Goal: Task Accomplishment & Management: Manage account settings

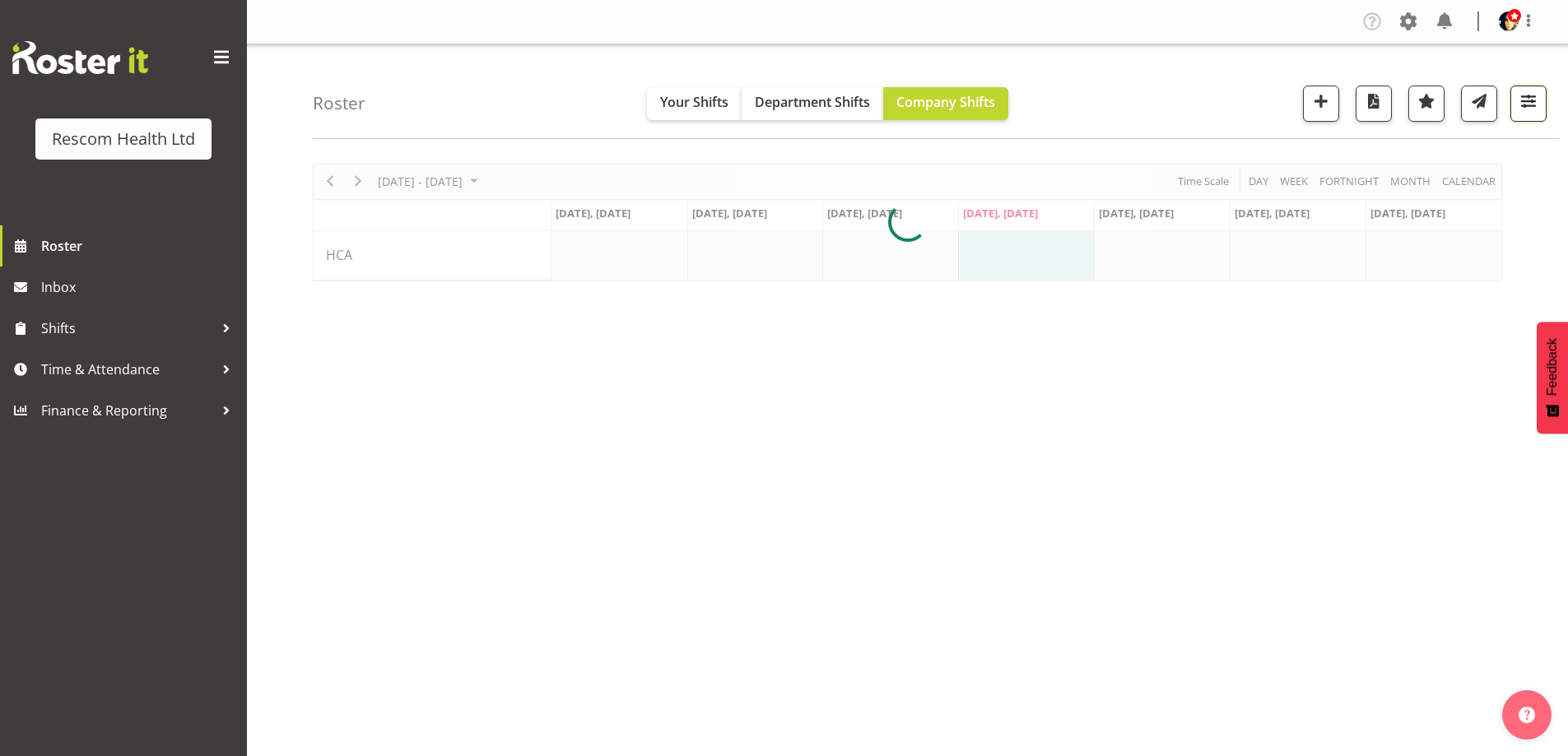
click at [1528, 100] on span "button" at bounding box center [1529, 102] width 22 height 22
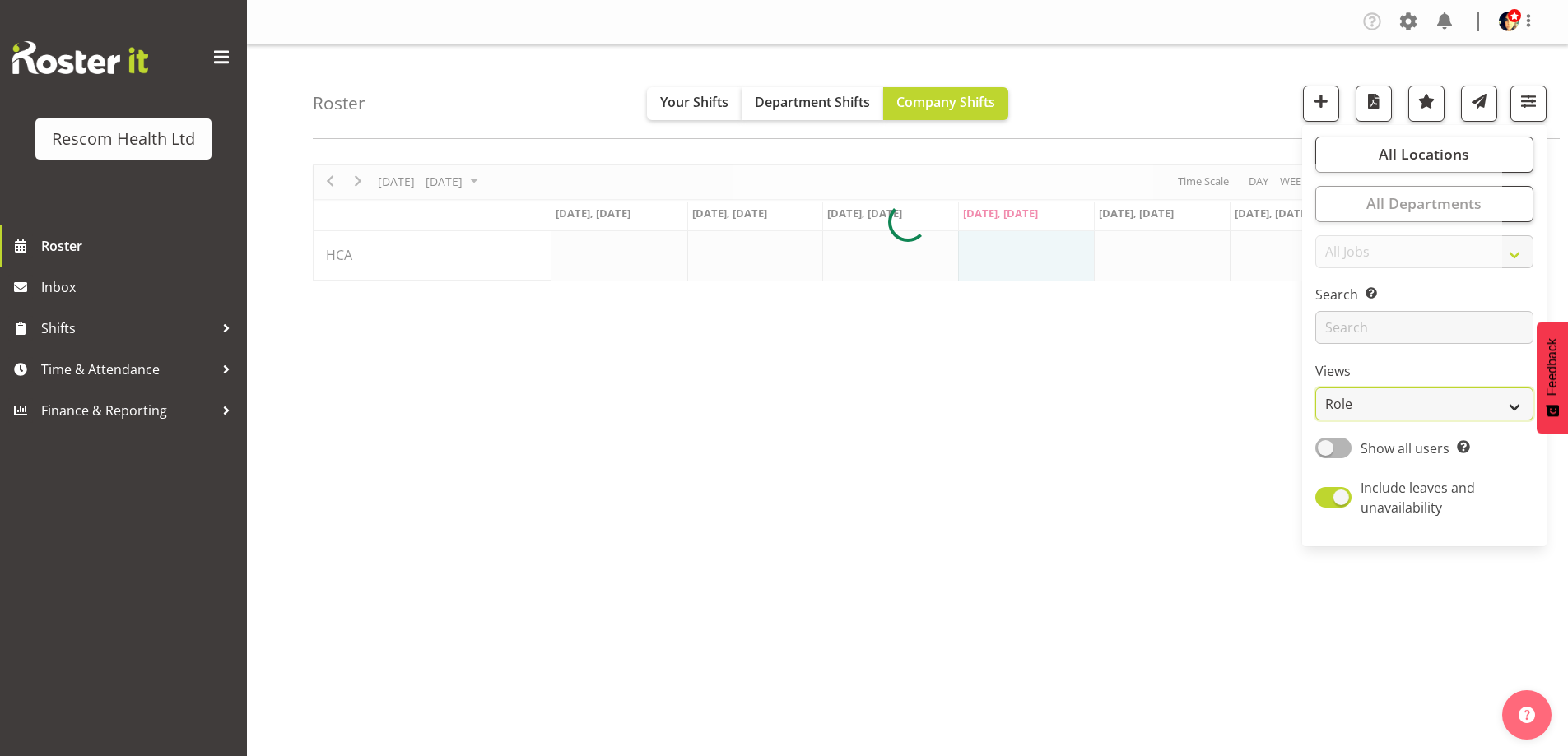
click at [1383, 401] on select "Staff Role Shift - Horizontal Shift - Vertical Staff - Location" at bounding box center [1424, 404] width 218 height 33
select select "staff"
click at [1316, 388] on select "Staff Role Shift - Horizontal Shift - Vertical Staff - Location" at bounding box center [1424, 404] width 218 height 33
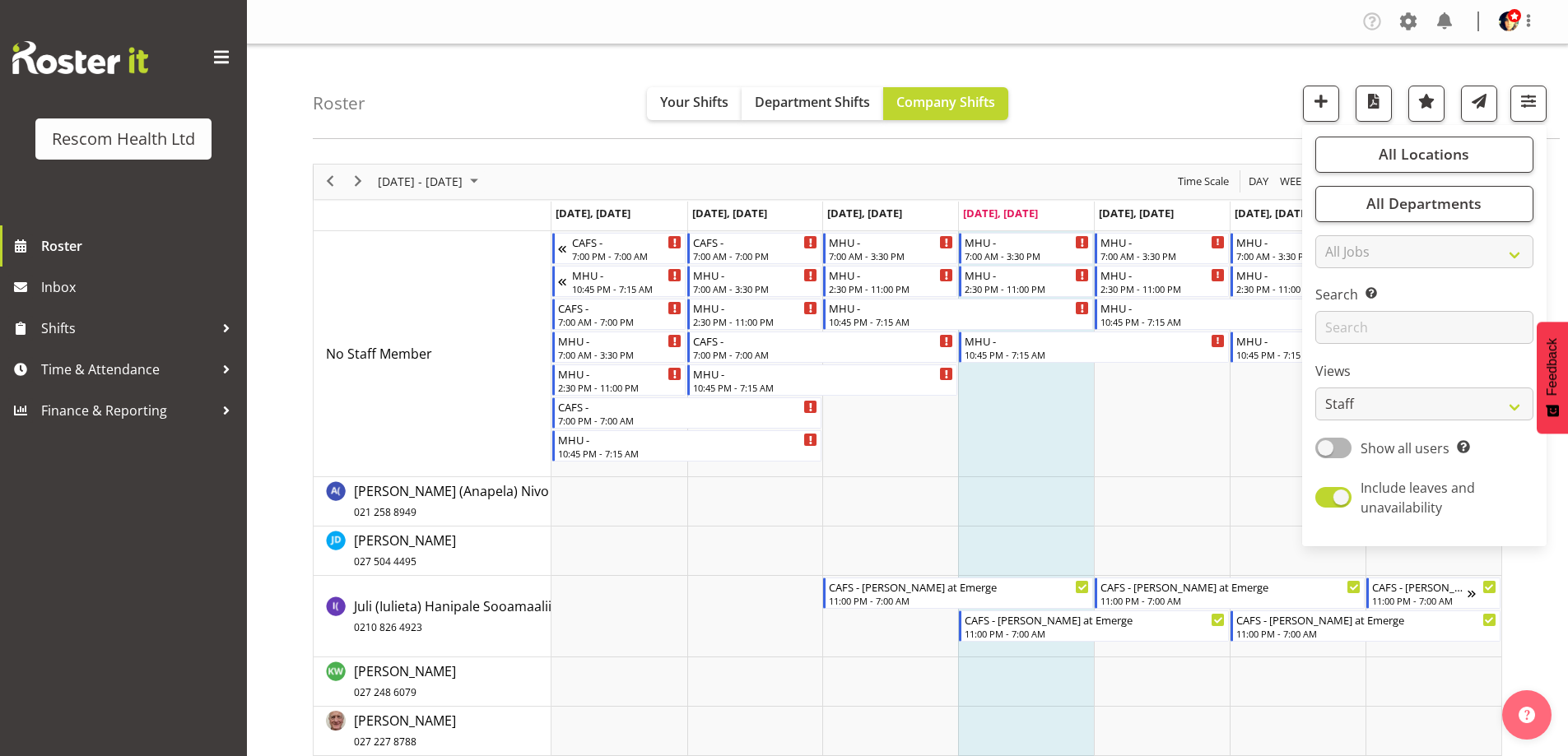
click at [1192, 89] on div "Roster Your Shifts Department Shifts Company Shifts All Locations Clear CAFS [G…" at bounding box center [936, 92] width 1247 height 94
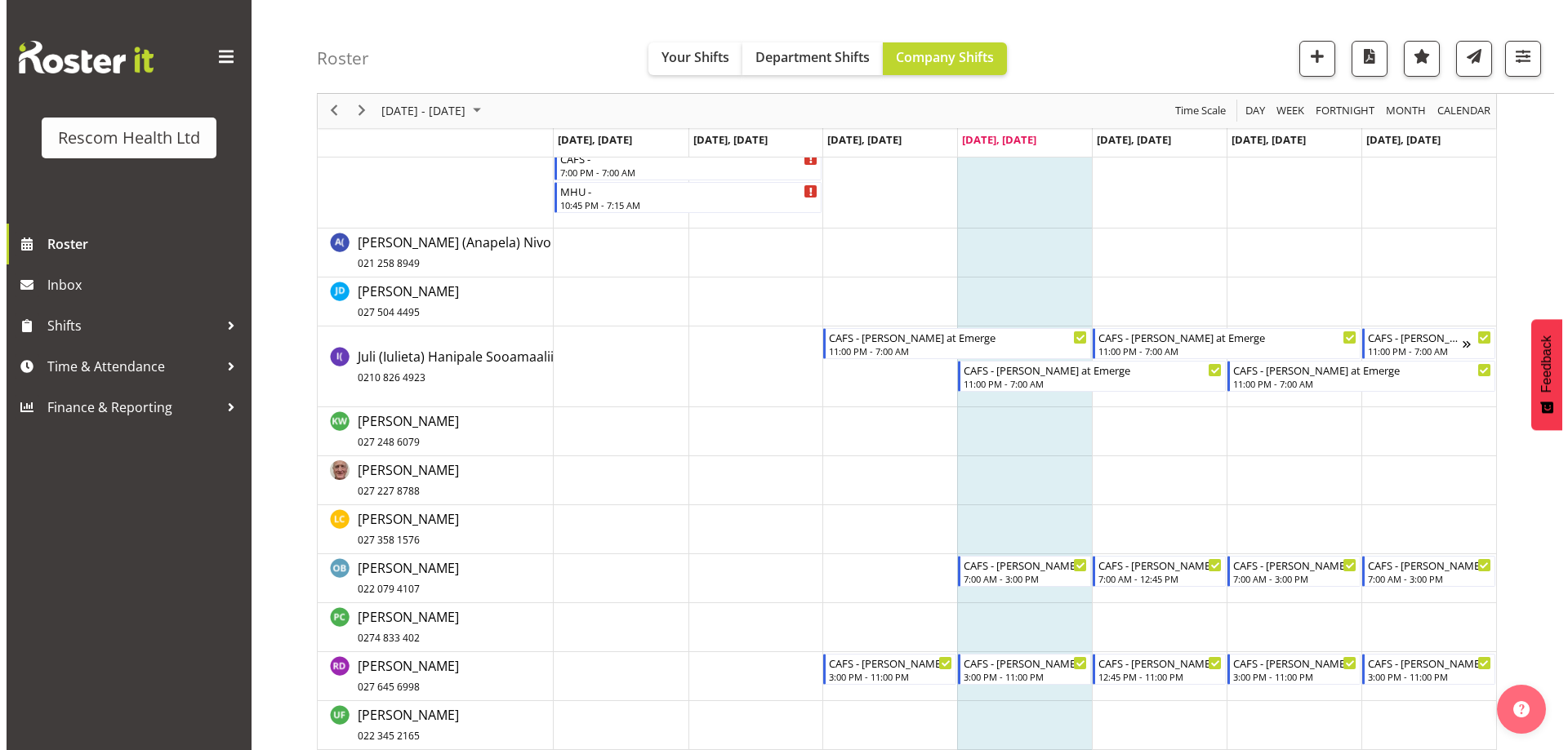
scroll to position [227, 0]
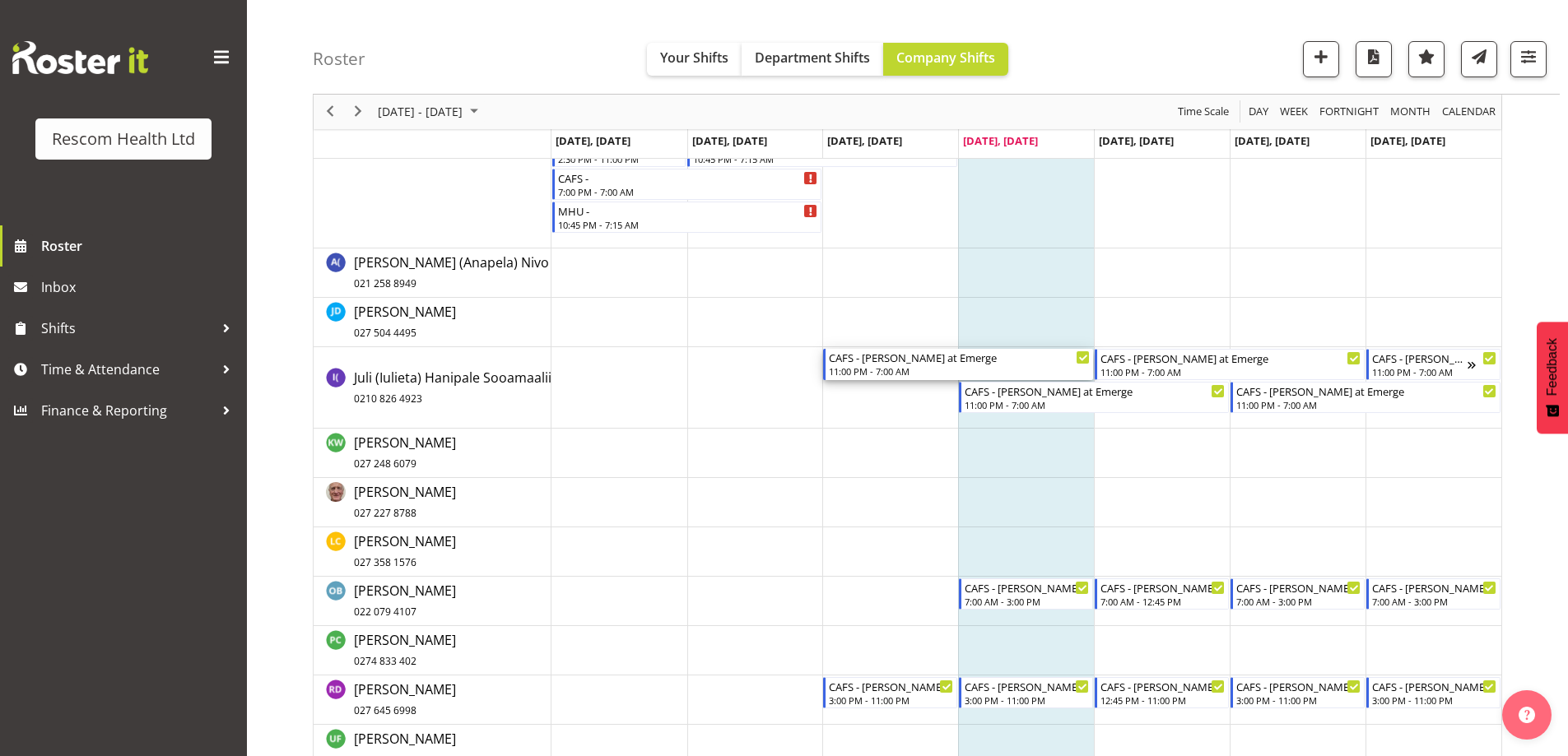
click at [845, 366] on div "11:00 PM - 7:00 AM" at bounding box center [959, 371] width 261 height 13
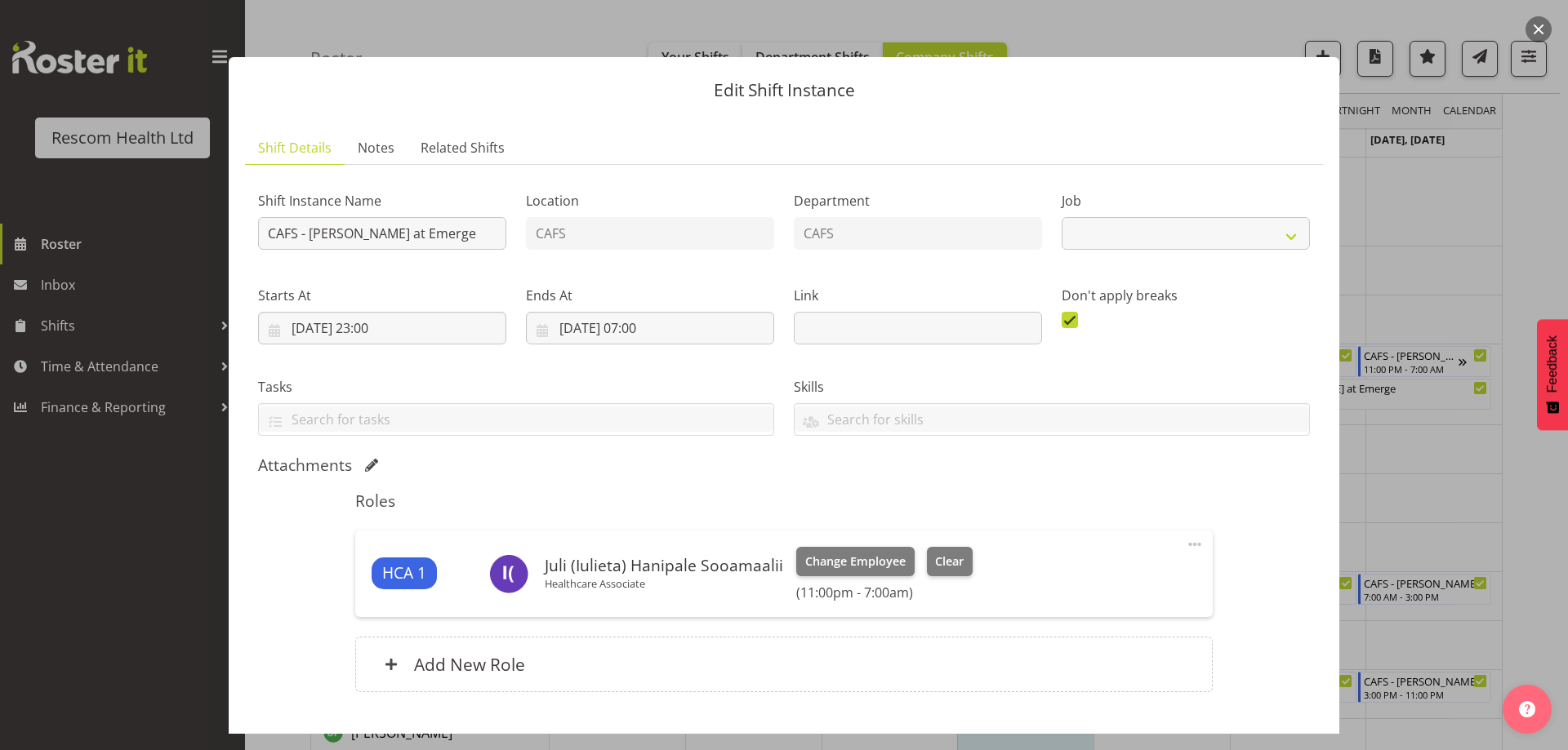
select select "4188"
click at [940, 557] on span "Clear" at bounding box center [949, 562] width 29 height 18
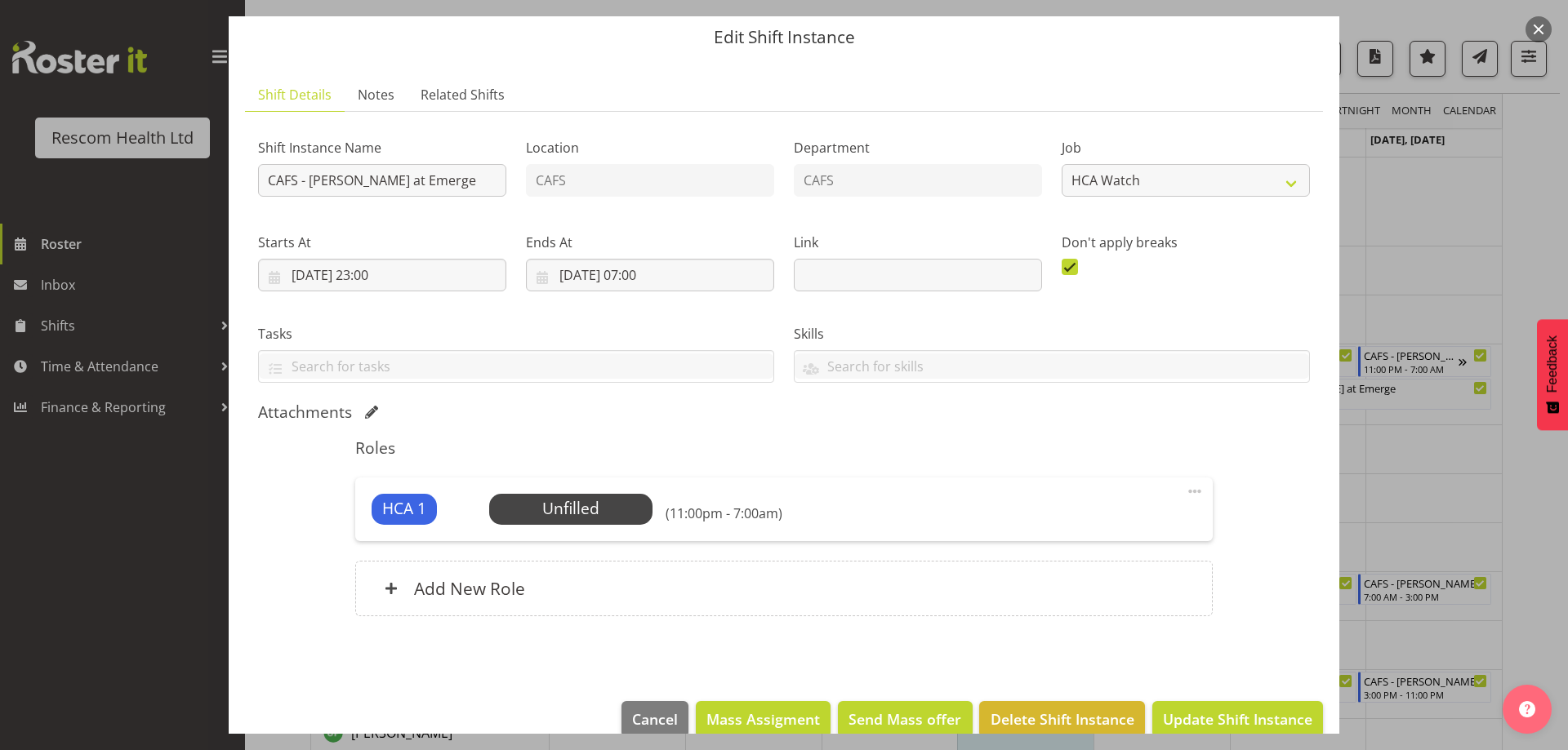
scroll to position [81, 0]
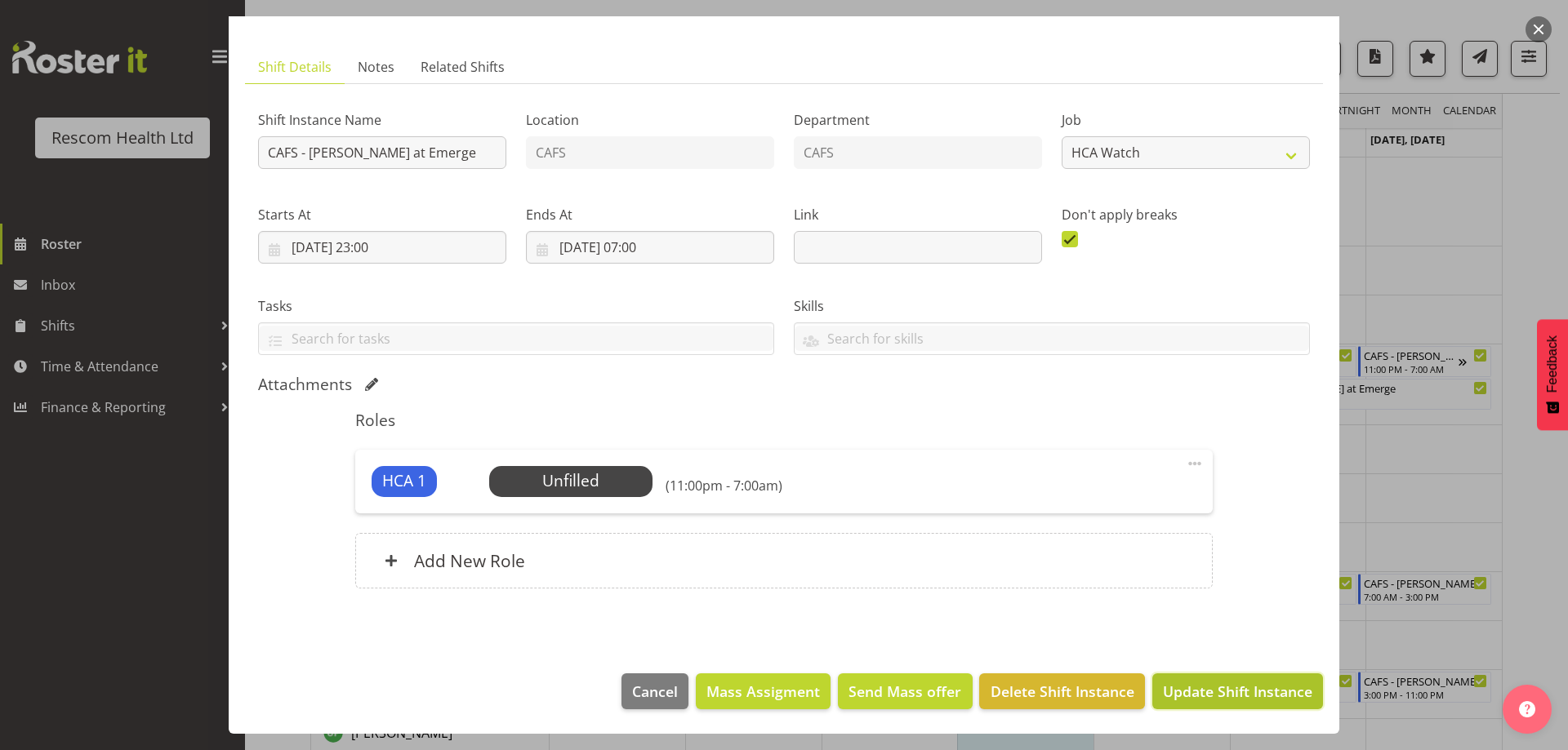
click at [1226, 689] on span "Update Shift Instance" at bounding box center [1238, 691] width 150 height 22
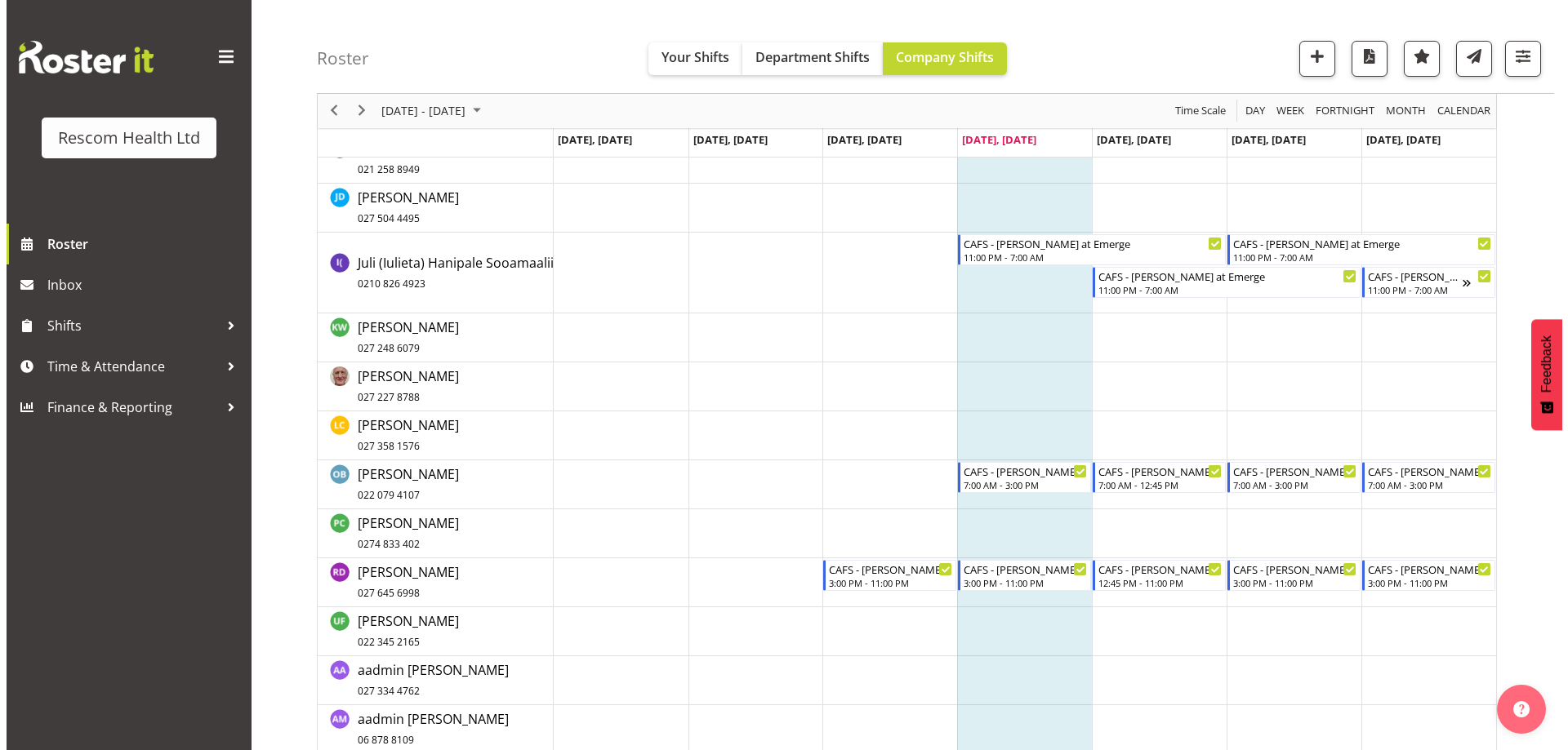
scroll to position [454, 0]
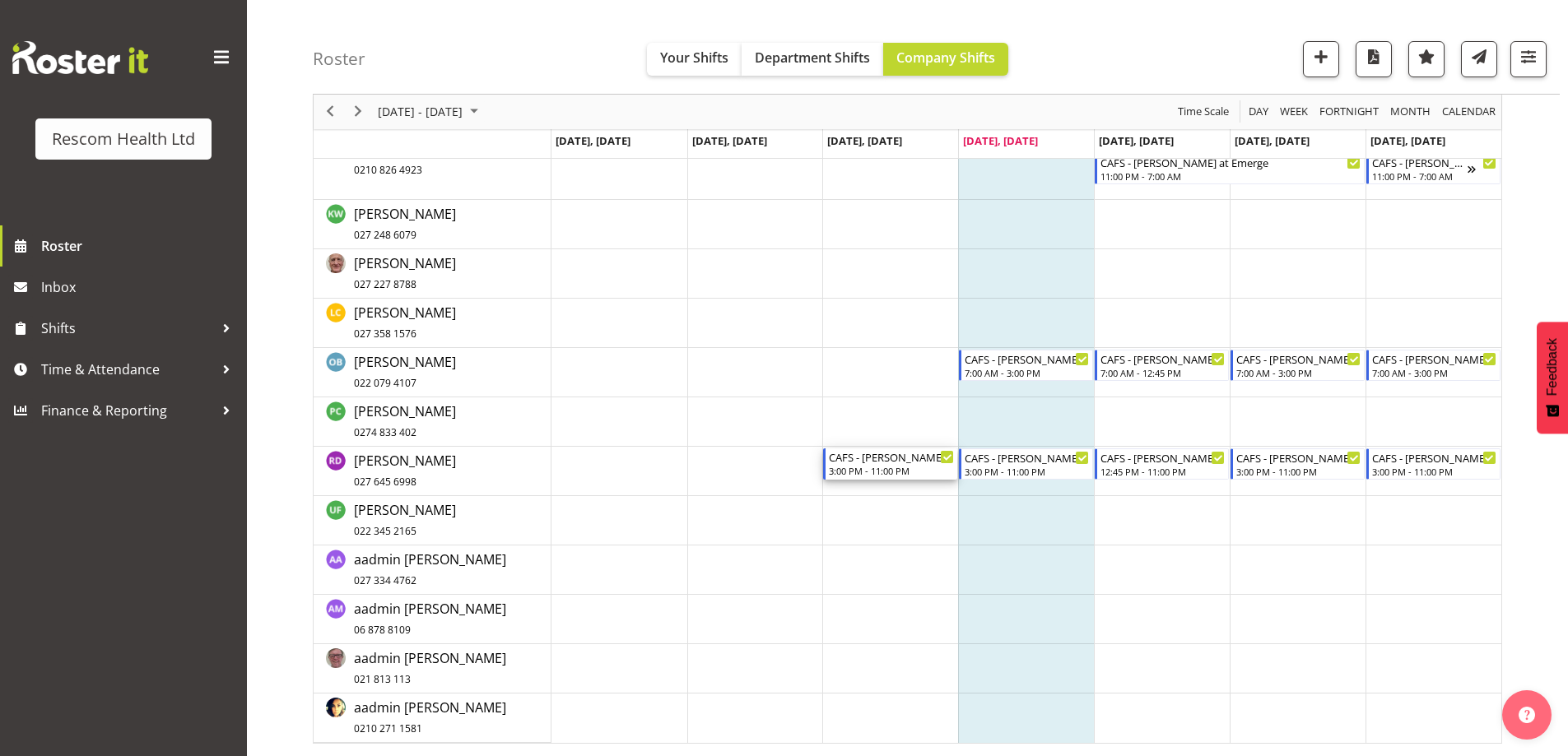
click at [866, 471] on div "3:00 PM - 11:00 PM" at bounding box center [892, 471] width 125 height 13
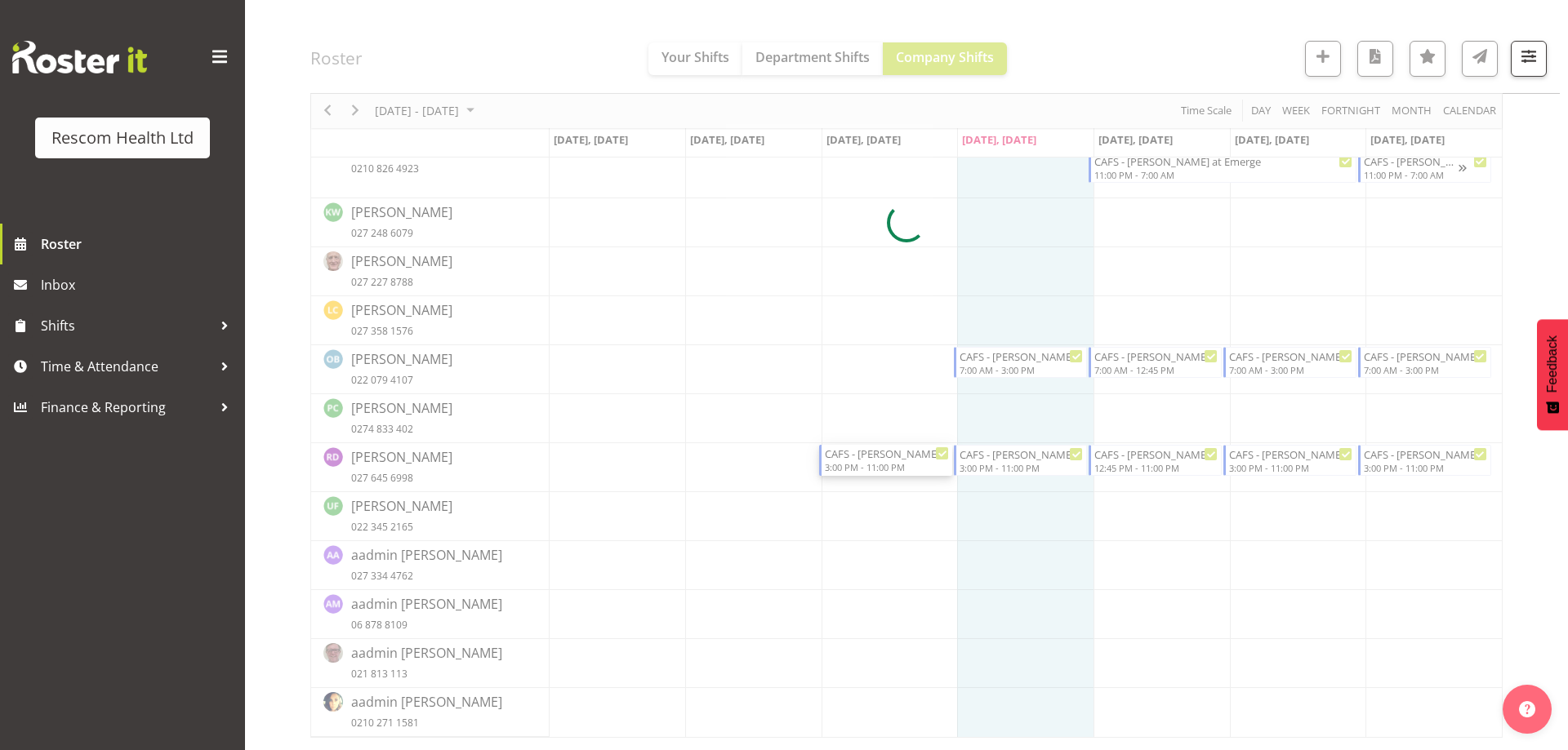
select select
select select "8"
select select "2025"
select select "23"
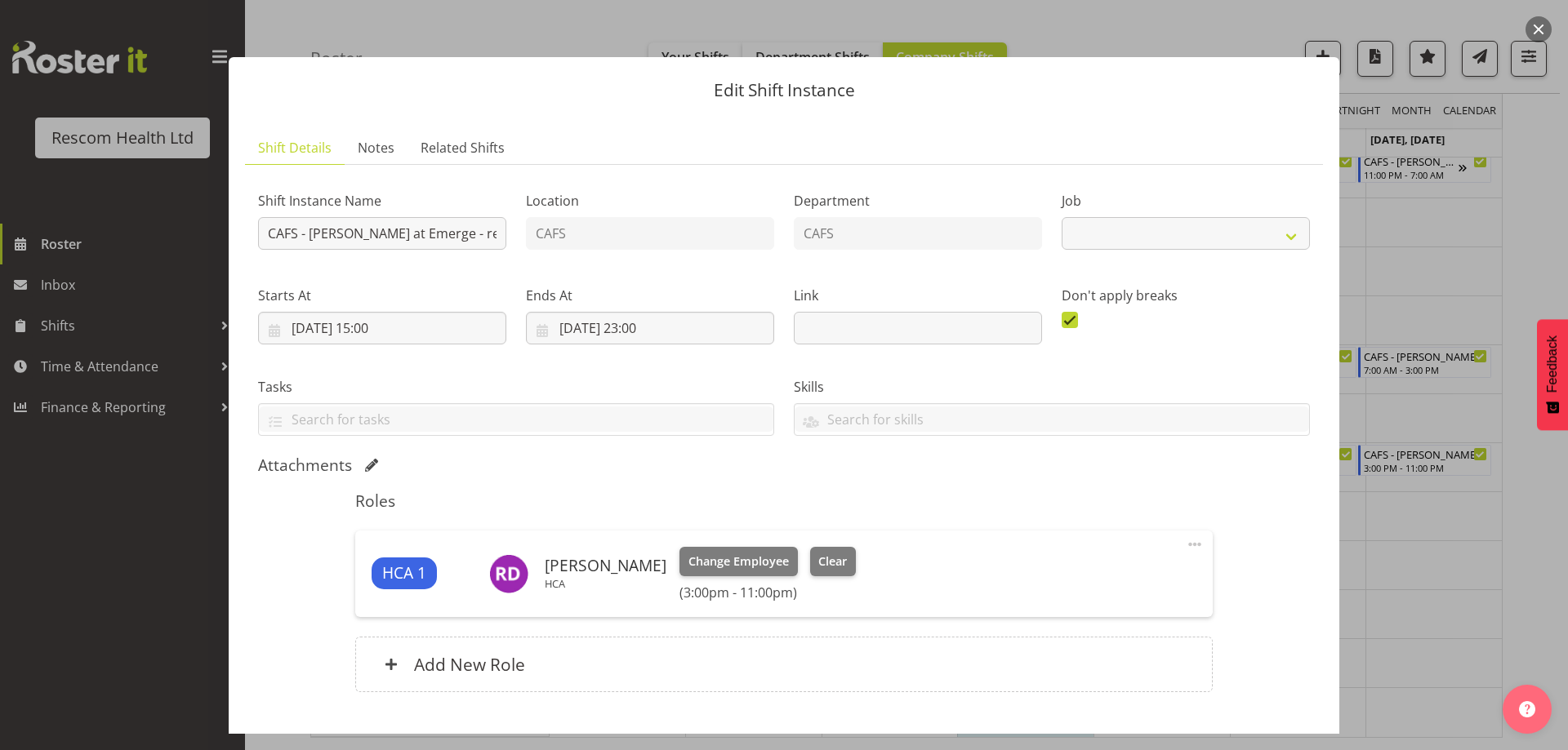
select select "4188"
click at [649, 330] on input "[DATE] 23:00" at bounding box center [649, 328] width 248 height 32
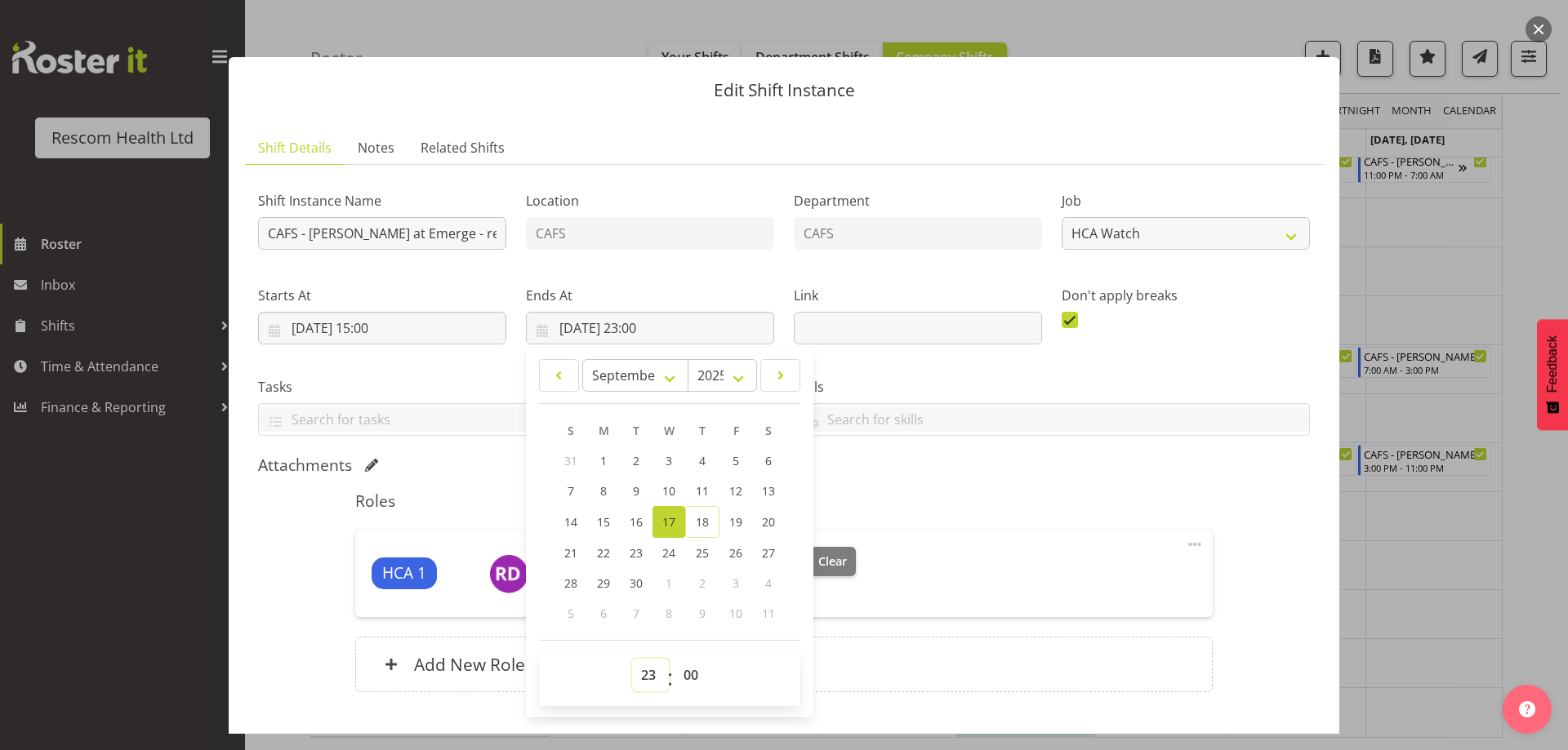
click at [645, 671] on select "00 01 02 03 04 05 06 07 08 09 10 11 12 13 14 15 16 17 18 19 20 21 22 23" at bounding box center [650, 675] width 37 height 32
select select "18"
click at [632, 659] on select "00 01 02 03 04 05 06 07 08 09 10 11 12 13 14 15 16 17 18 19 20 21 22 23" at bounding box center [650, 675] width 37 height 32
type input "[DATE] 18:00"
click at [906, 471] on div "Attachments" at bounding box center [784, 465] width 1052 height 20
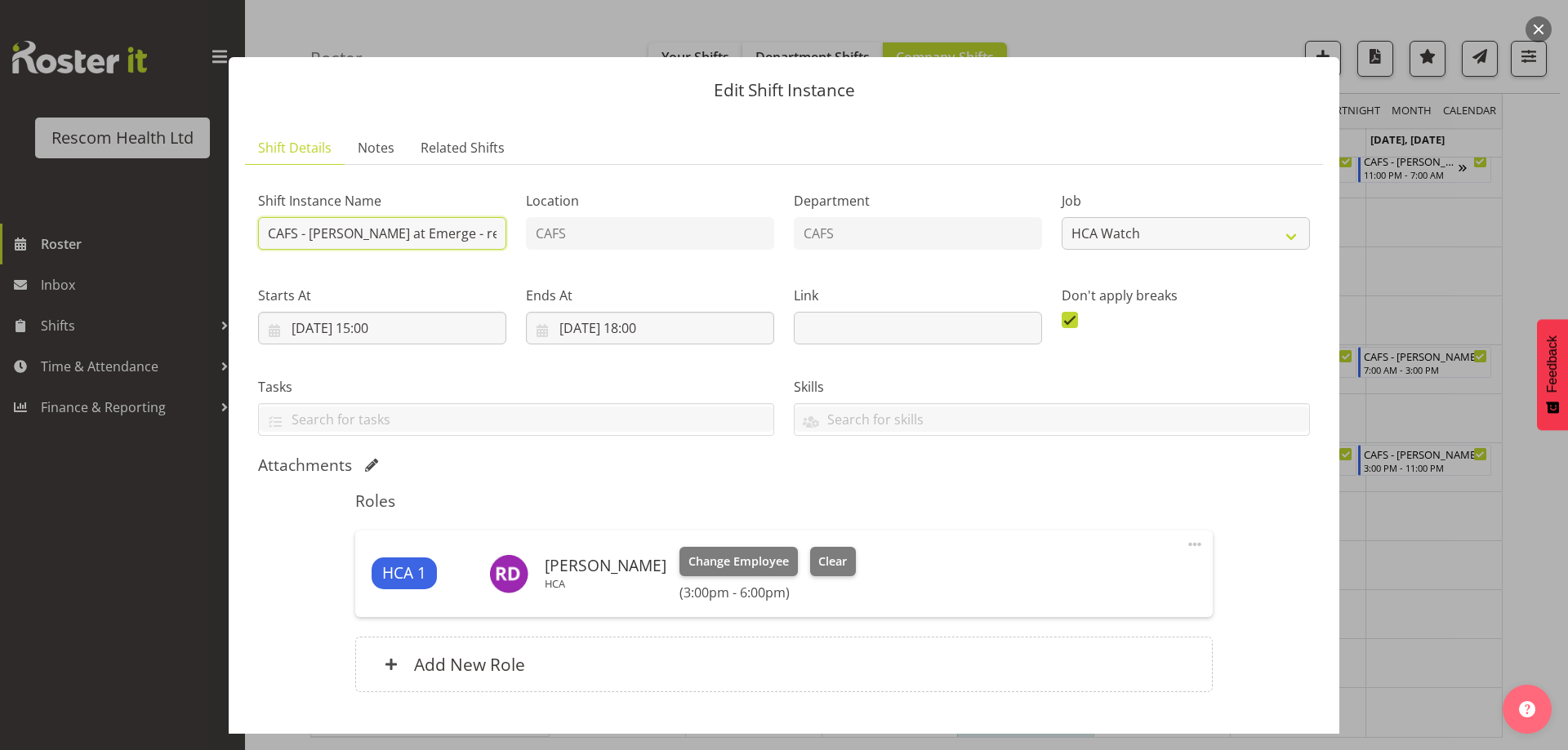
click at [477, 238] on input "CAFS - [PERSON_NAME] at Emerge - req by [PERSON_NAME]" at bounding box center [381, 233] width 248 height 32
click at [382, 146] on span "Notes" at bounding box center [376, 148] width 37 height 20
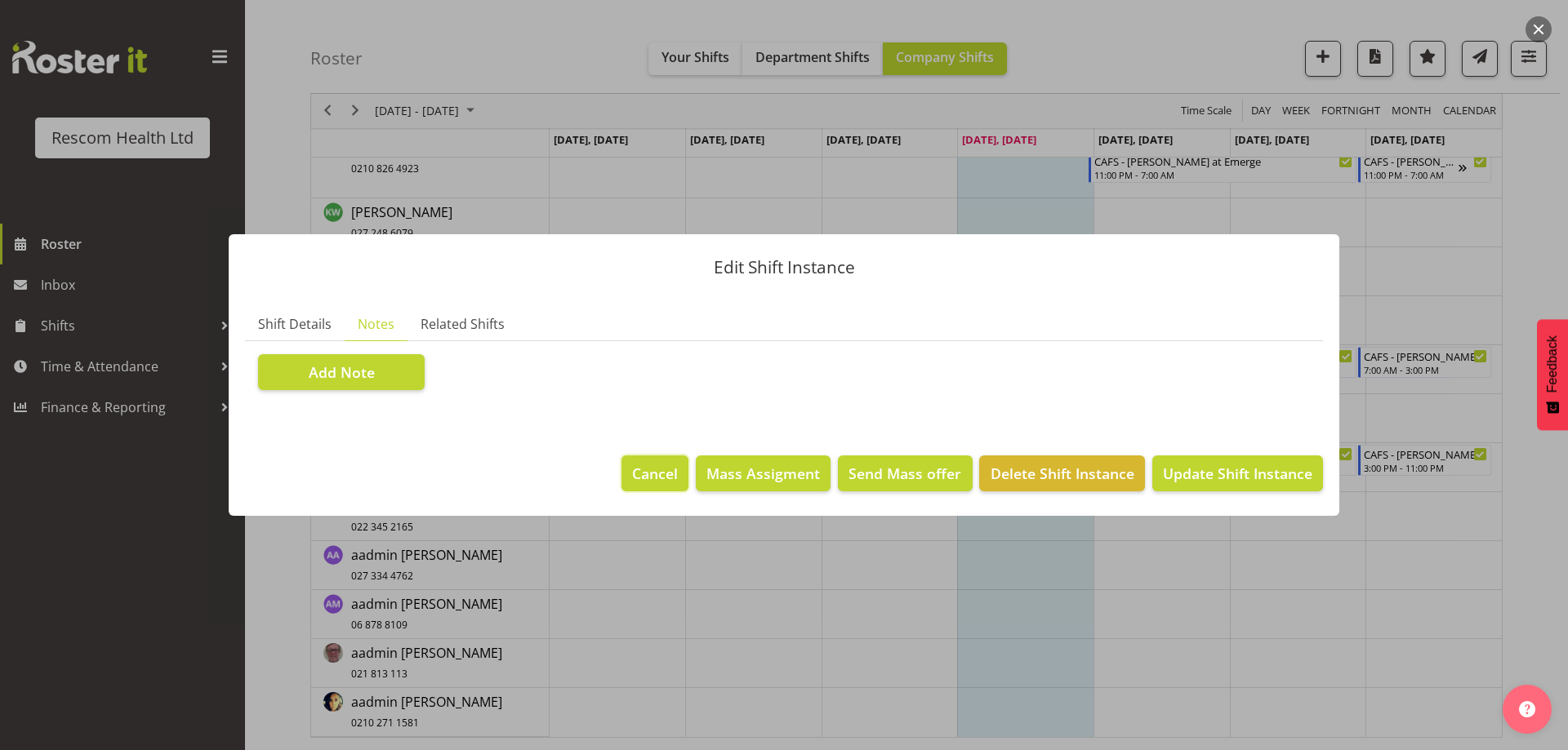
click at [656, 480] on span "Cancel" at bounding box center [655, 474] width 46 height 22
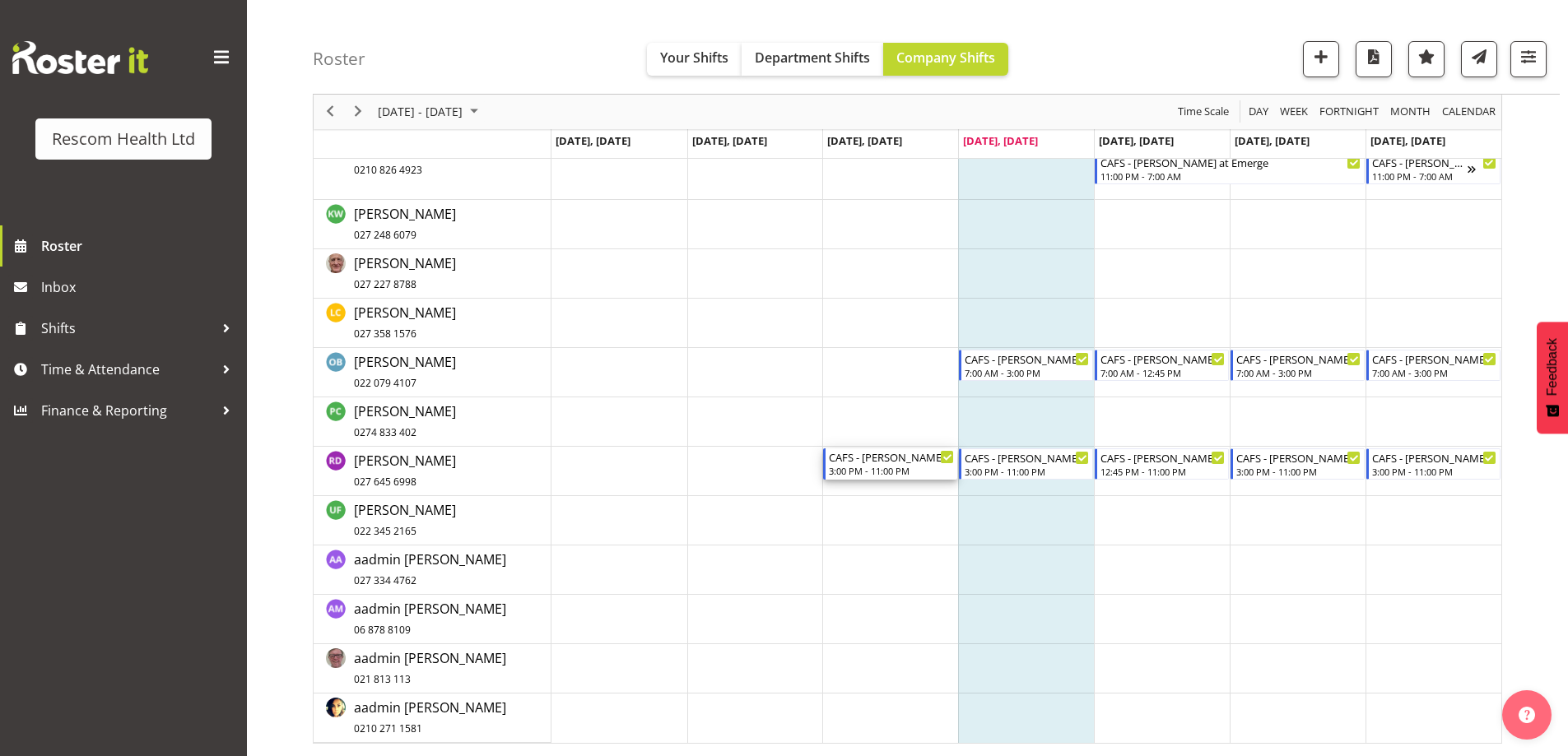
click at [893, 463] on div "CAFS - [PERSON_NAME] at Emerge - req by [PERSON_NAME]" at bounding box center [892, 457] width 125 height 16
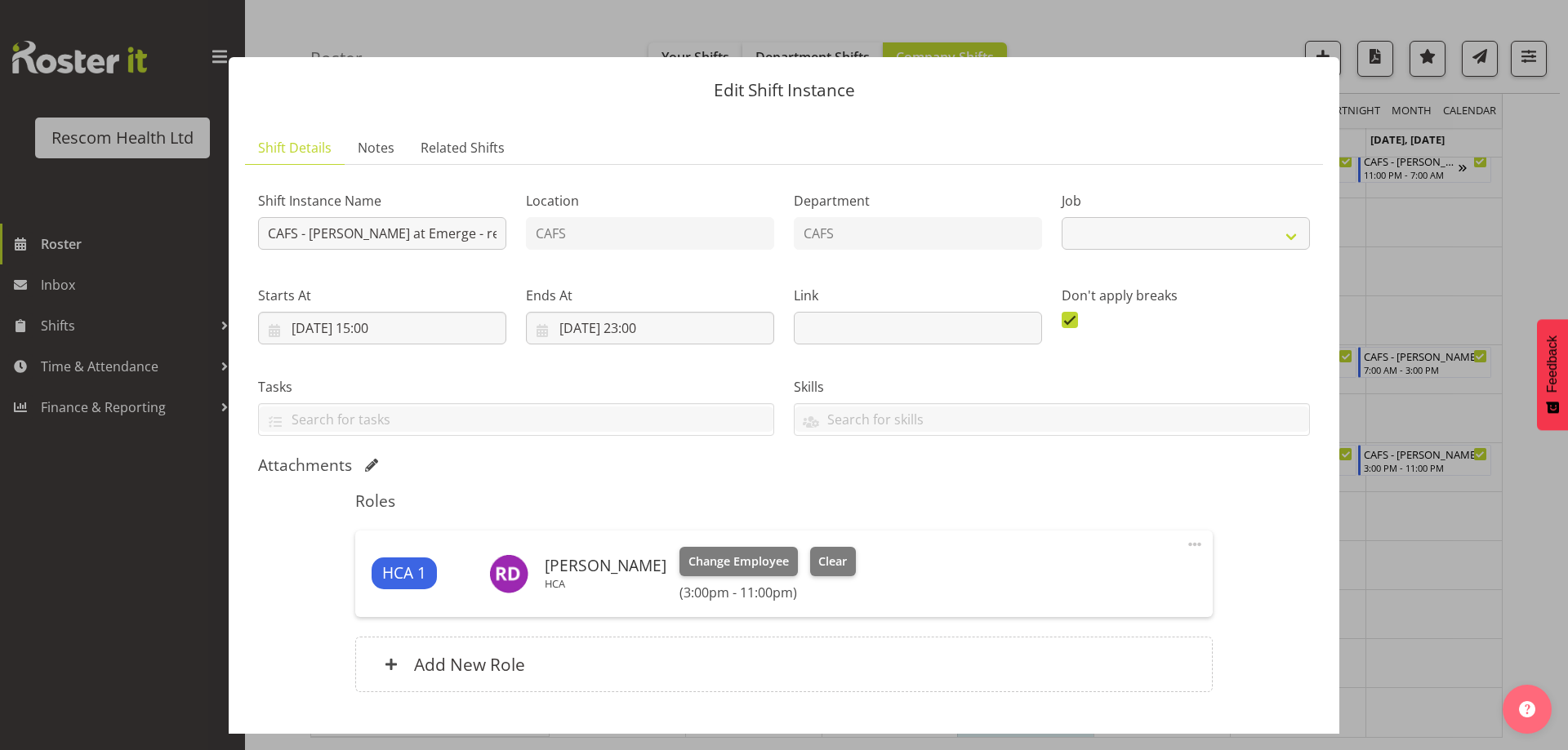
select select "4188"
click at [641, 325] on input "[DATE] 23:00" at bounding box center [649, 328] width 248 height 32
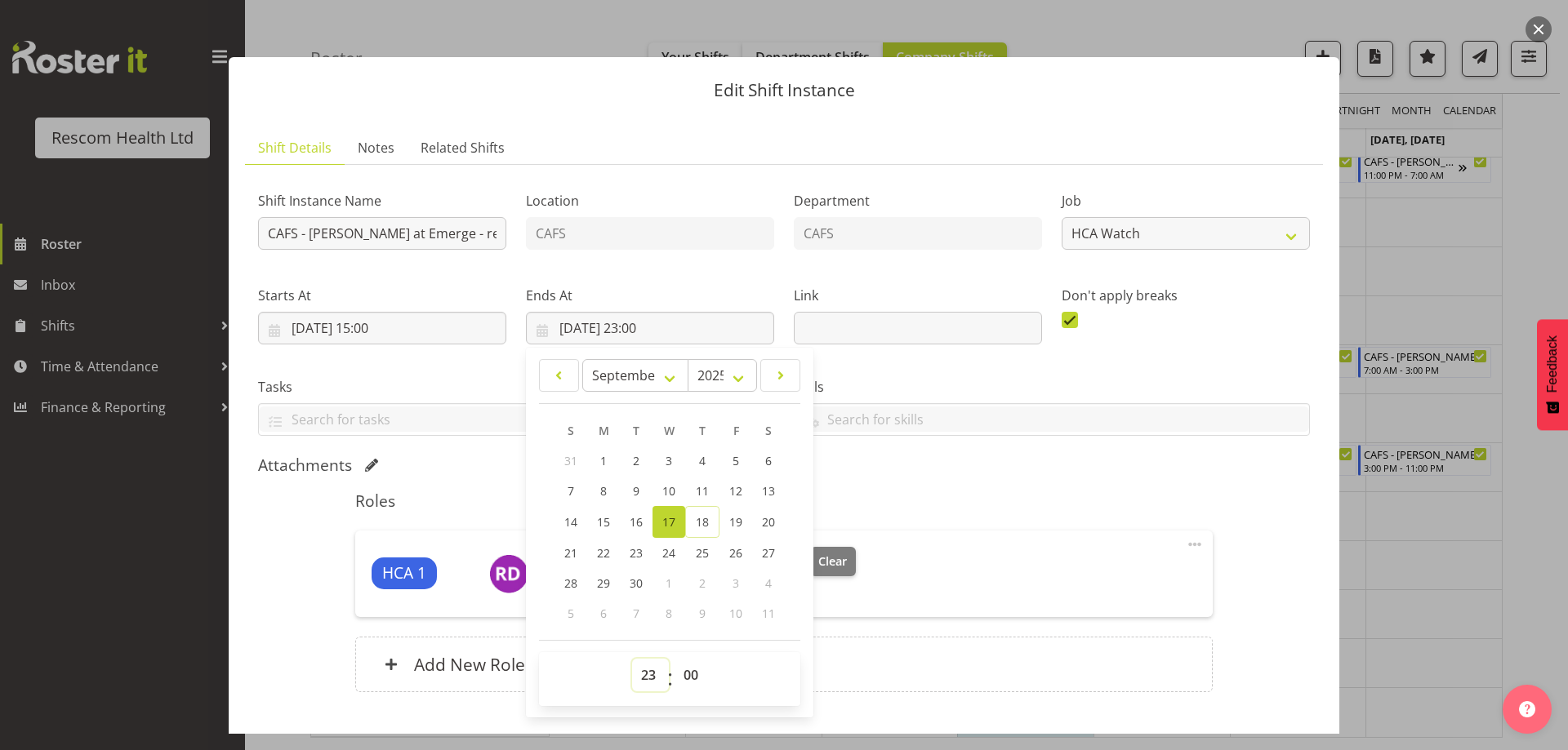
click at [639, 676] on select "00 01 02 03 04 05 06 07 08 09 10 11 12 13 14 15 16 17 18 19 20 21 22 23" at bounding box center [650, 675] width 37 height 32
select select "18"
click at [632, 659] on select "00 01 02 03 04 05 06 07 08 09 10 11 12 13 14 15 16 17 18 19 20 21 22 23" at bounding box center [650, 675] width 37 height 32
type input "[DATE] 18:00"
click at [949, 463] on div "Attachments" at bounding box center [784, 465] width 1052 height 20
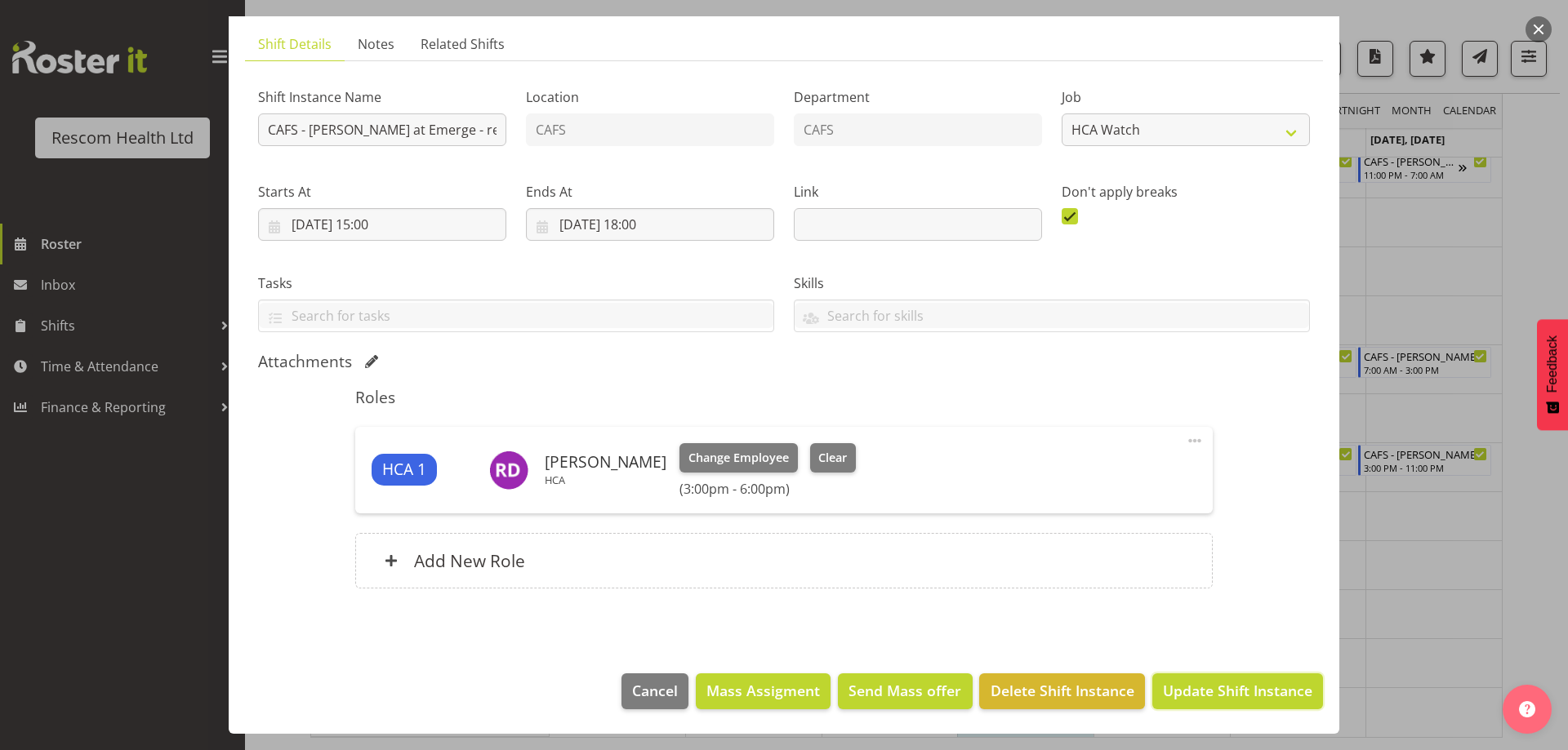
click at [1183, 694] on span "Update Shift Instance" at bounding box center [1238, 691] width 150 height 22
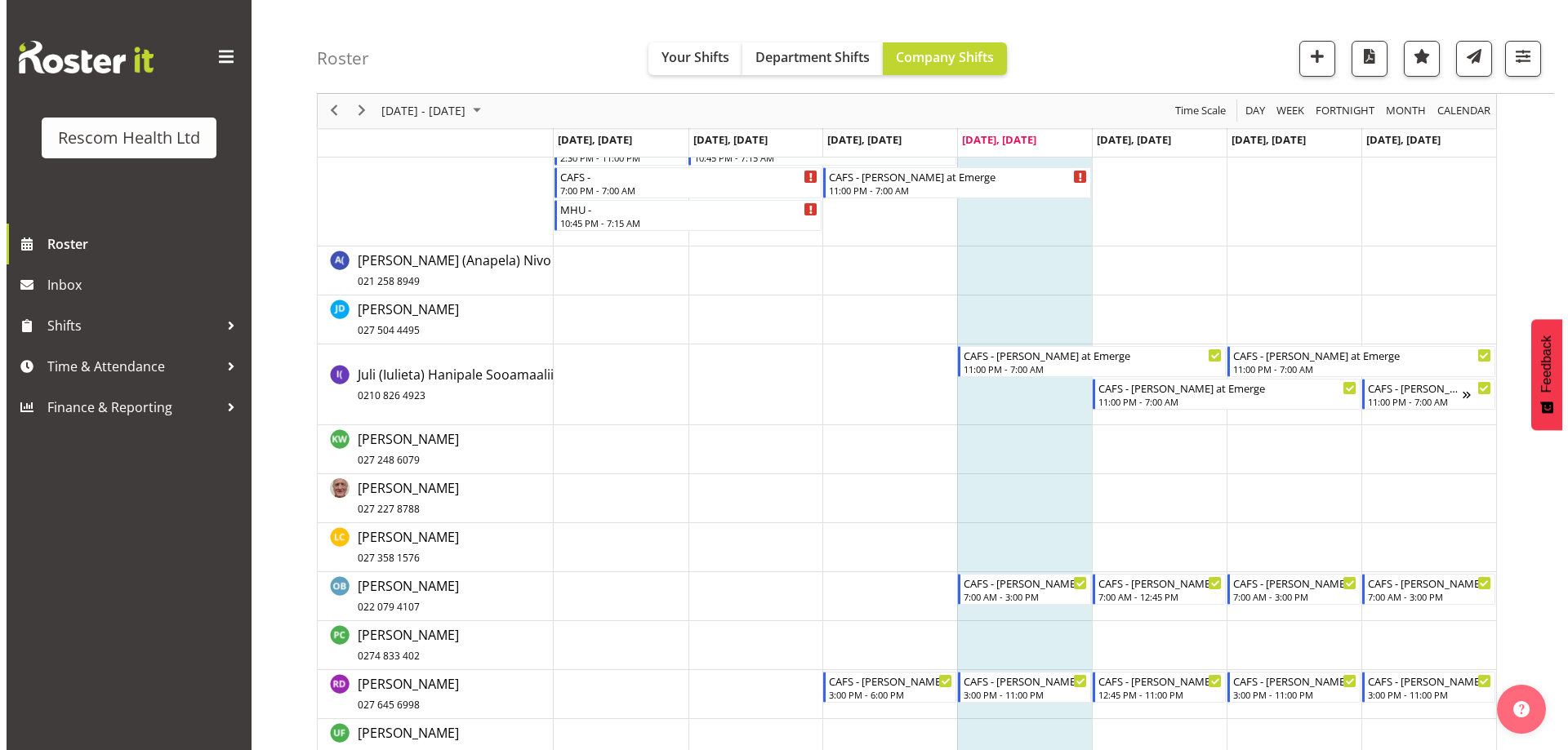
scroll to position [308, 0]
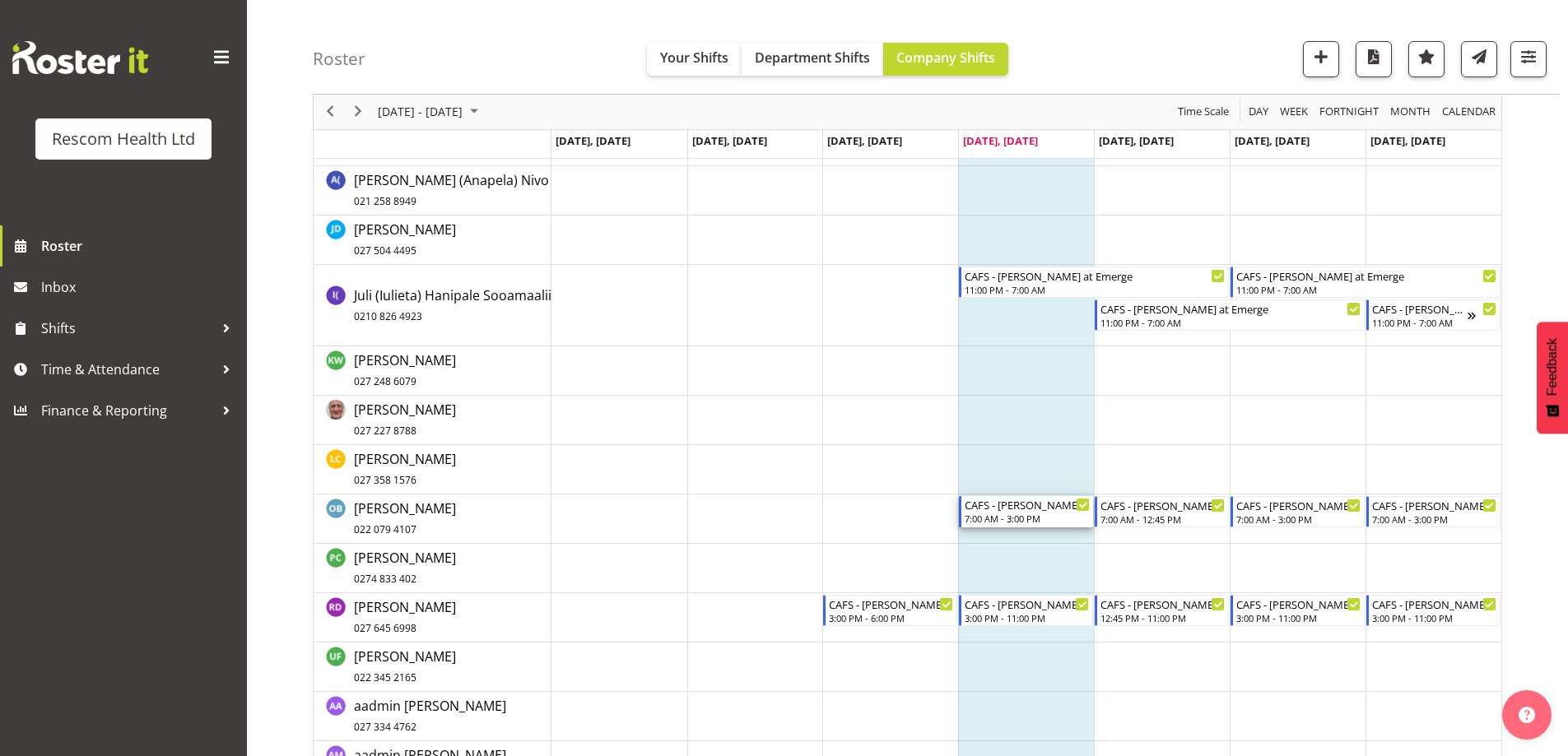
click at [1007, 508] on div "CAFS - [PERSON_NAME] at Emerge" at bounding box center [1027, 504] width 125 height 16
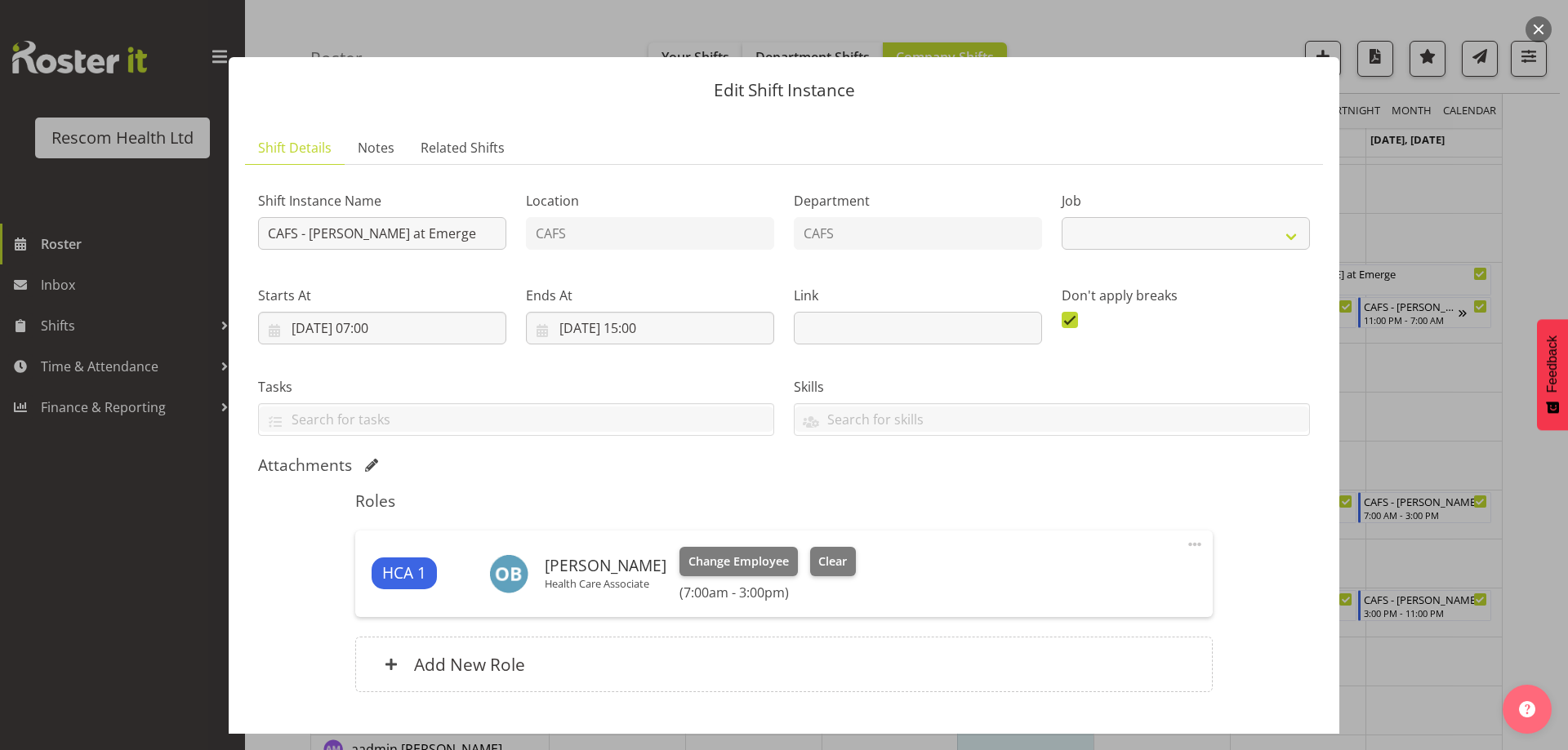
scroll to position [104, 0]
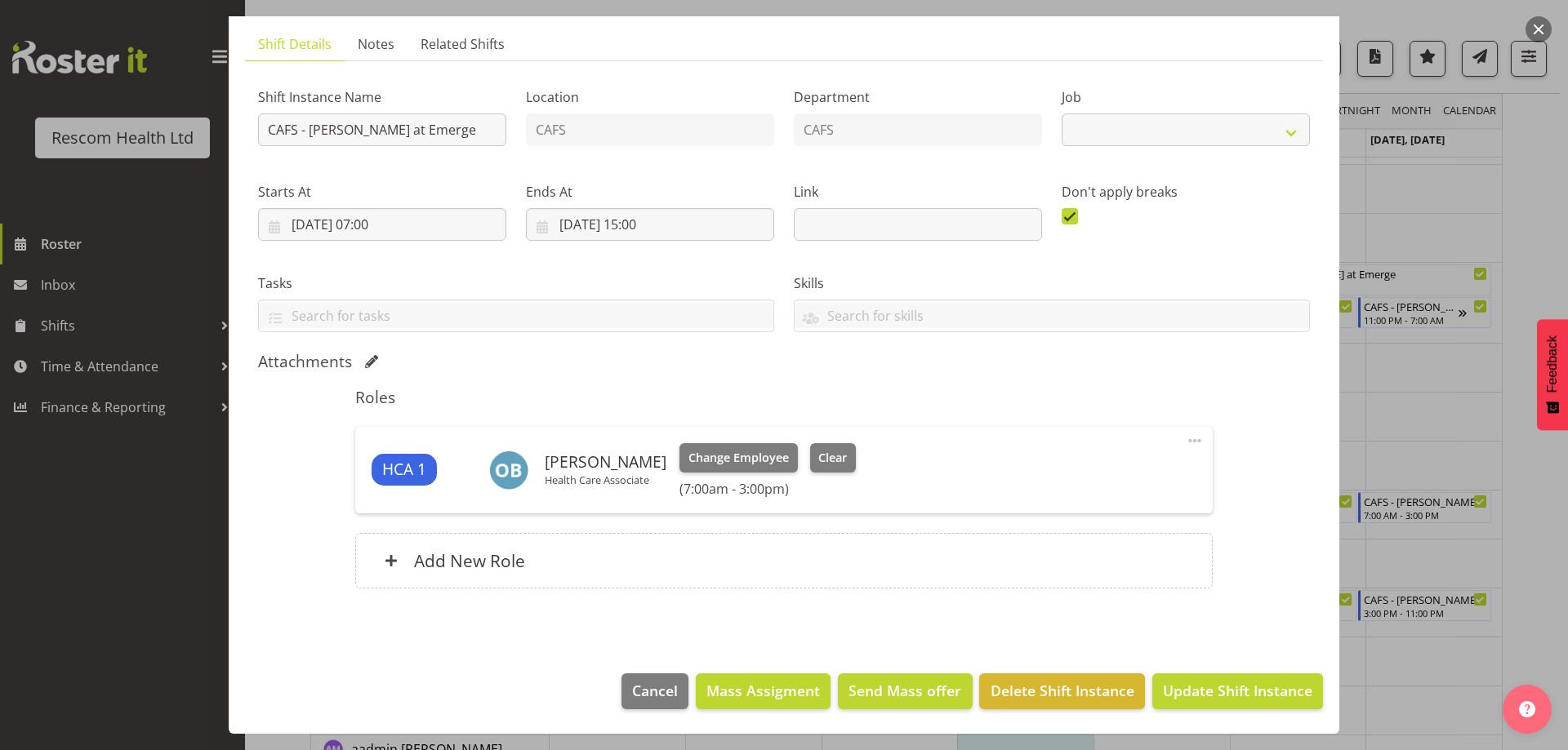
select select "4188"
click at [829, 462] on span "Clear" at bounding box center [833, 458] width 29 height 18
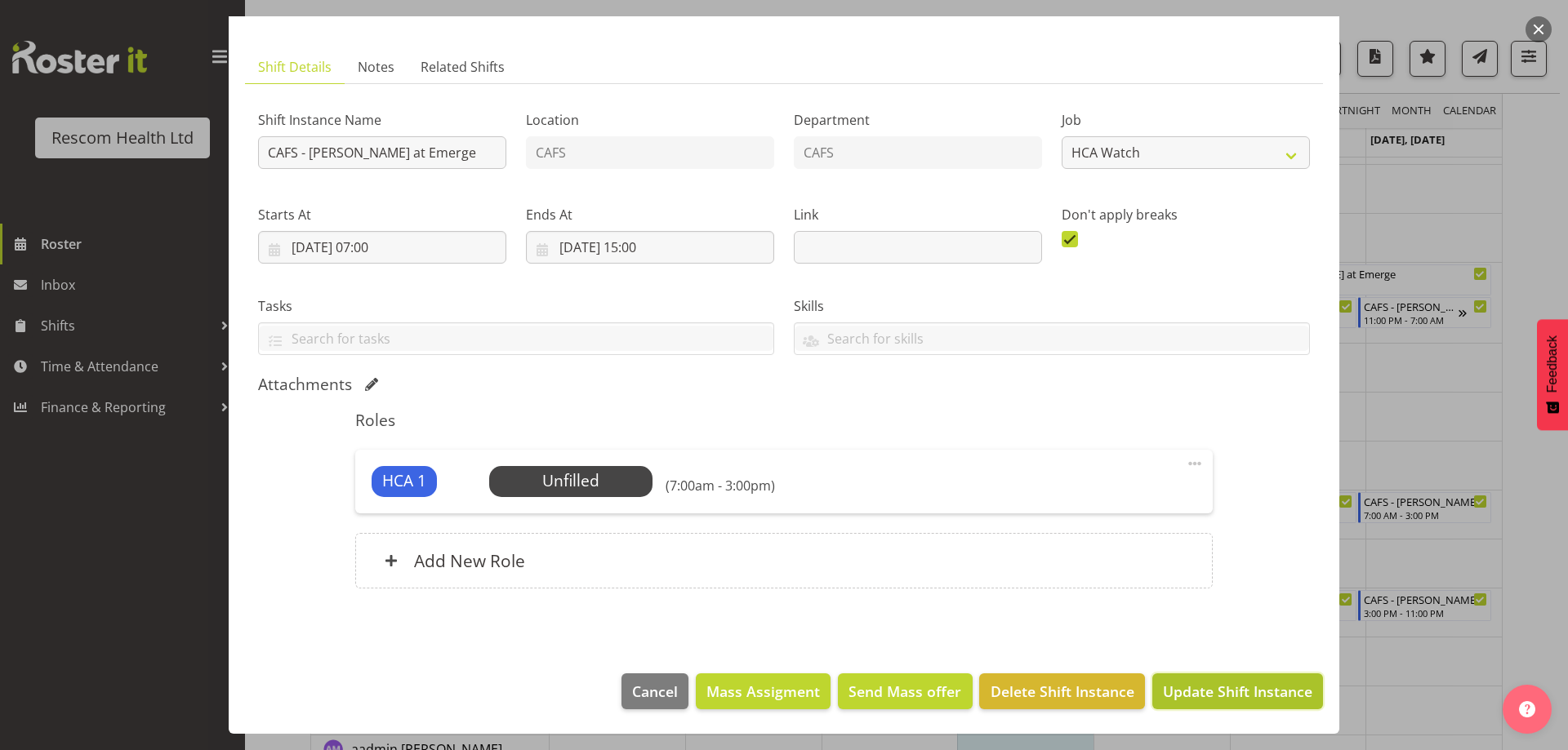
click at [1255, 694] on span "Update Shift Instance" at bounding box center [1238, 691] width 150 height 22
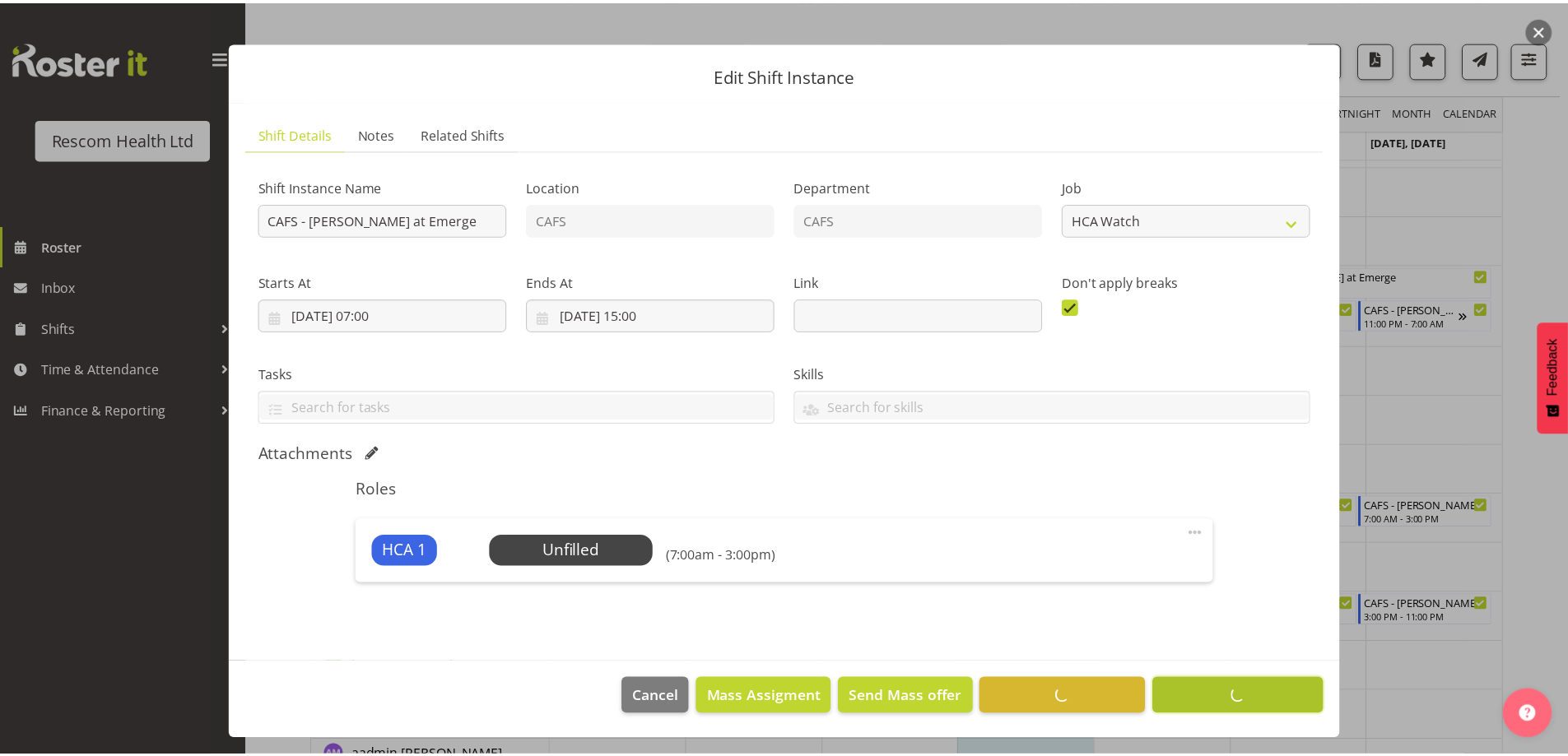
scroll to position [229, 0]
